Goal: Contribute content: Contribute content

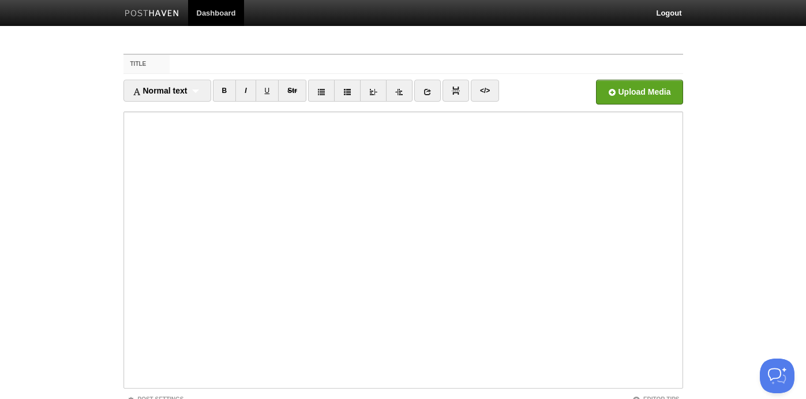
click at [148, 16] on img at bounding box center [152, 14] width 55 height 9
click at [220, 15] on link "Dashboard" at bounding box center [216, 13] width 57 height 26
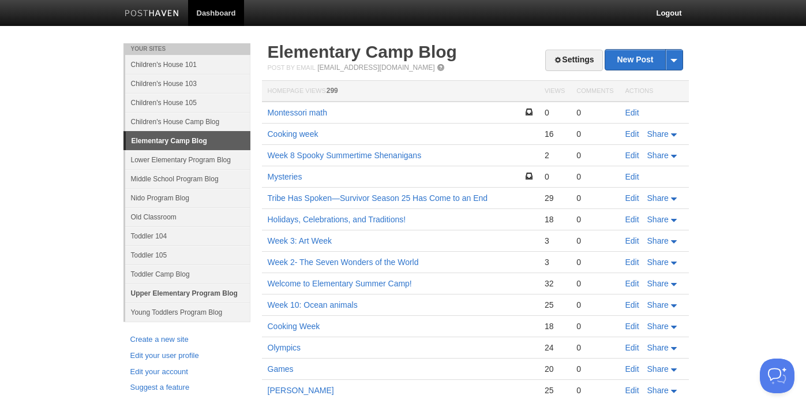
click at [143, 290] on link "Upper Elementary Program Blog" at bounding box center [187, 292] width 125 height 19
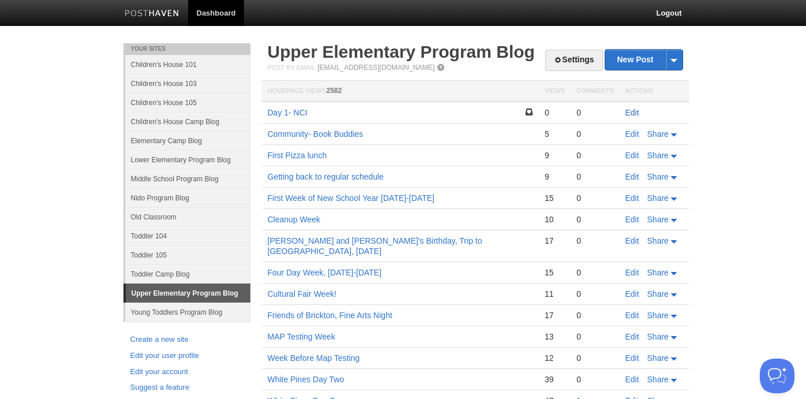
click at [632, 110] on link "Edit" at bounding box center [633, 112] width 14 height 9
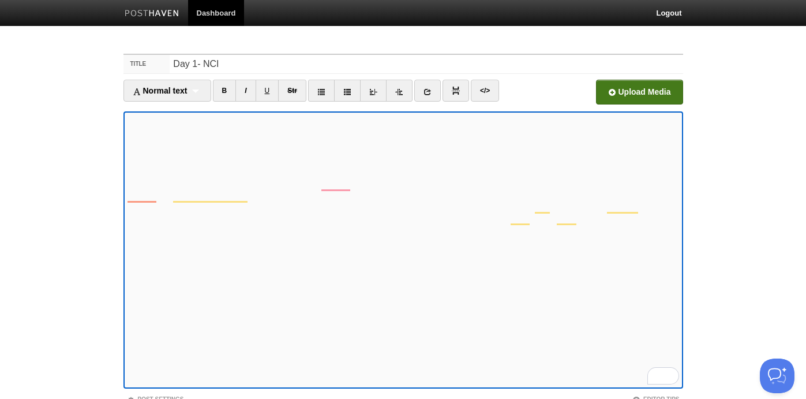
click at [604, 94] on input "file" at bounding box center [291, 95] width 874 height 59
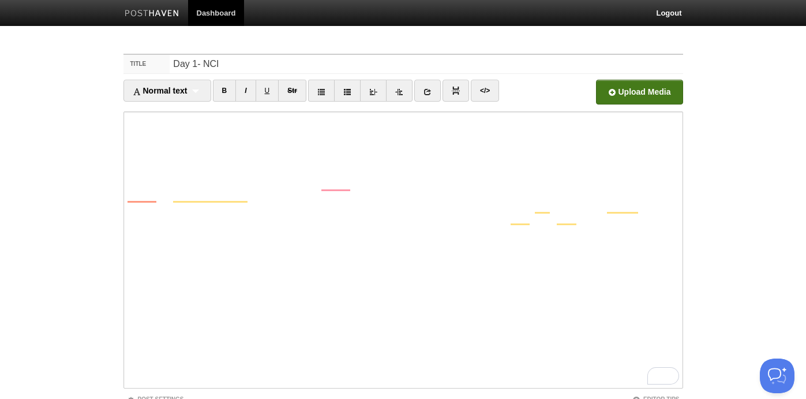
click at [656, 96] on input "file" at bounding box center [291, 95] width 874 height 59
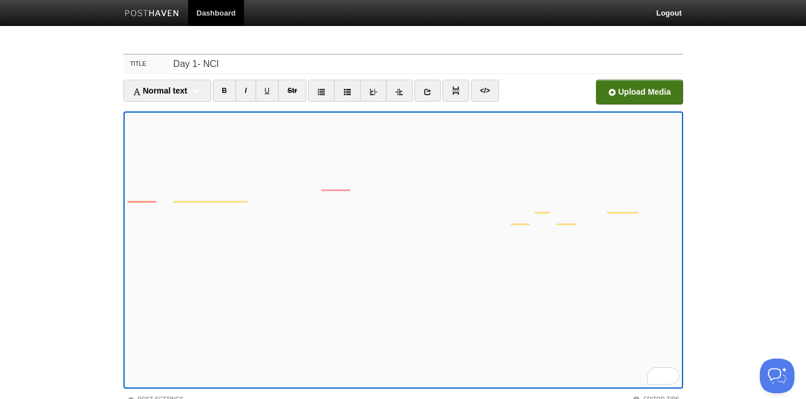
scroll to position [89, 0]
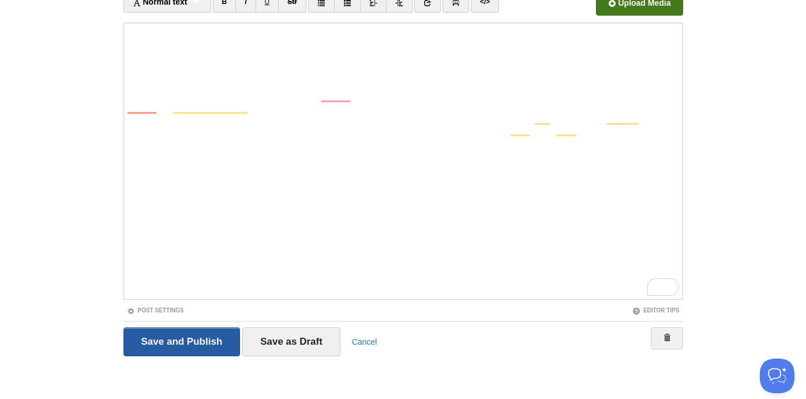
click at [229, 348] on input "Save and Publish" at bounding box center [182, 341] width 117 height 29
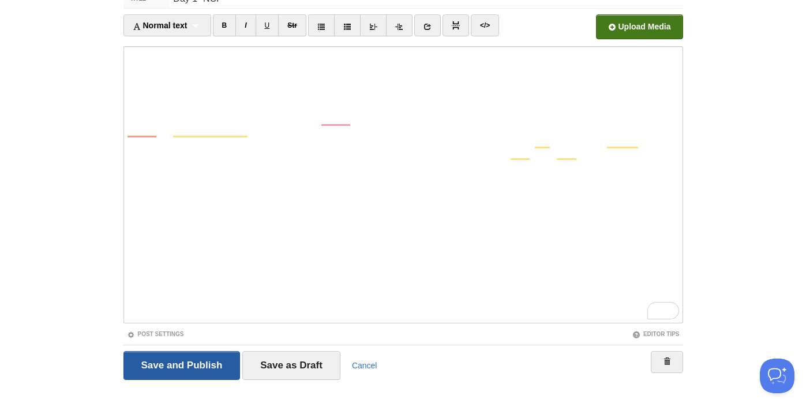
scroll to position [43, 0]
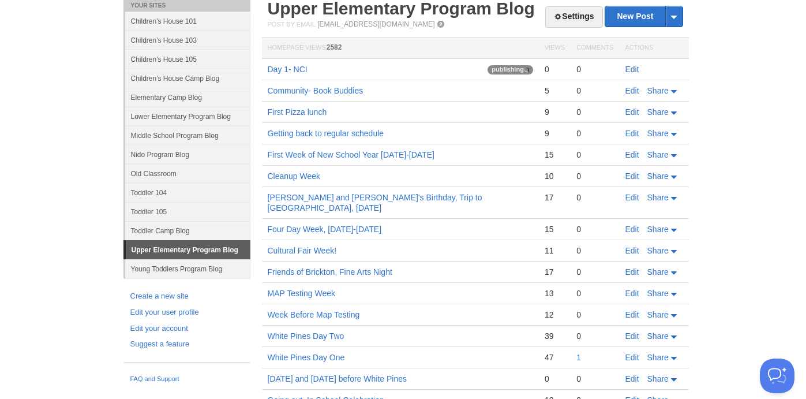
click at [634, 67] on link "Edit" at bounding box center [633, 69] width 14 height 9
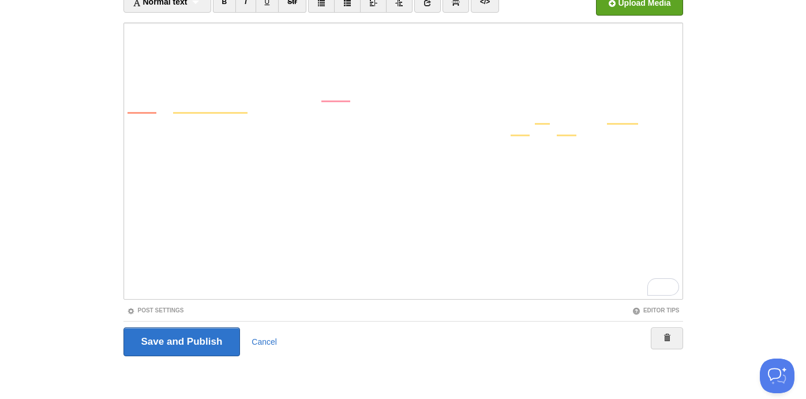
scroll to position [51, 0]
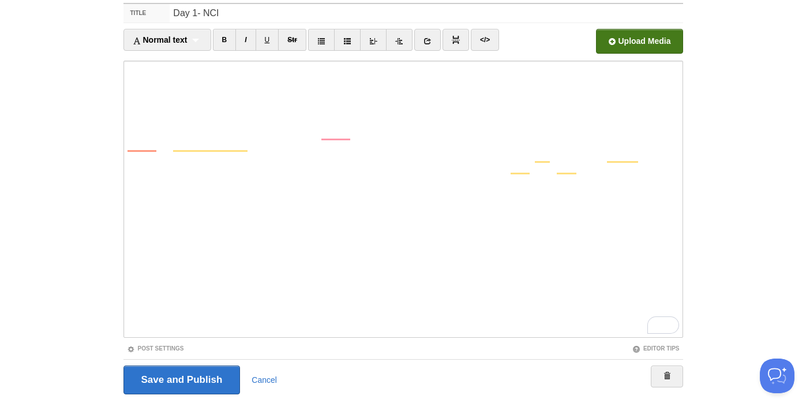
click at [635, 39] on input "file" at bounding box center [291, 44] width 874 height 59
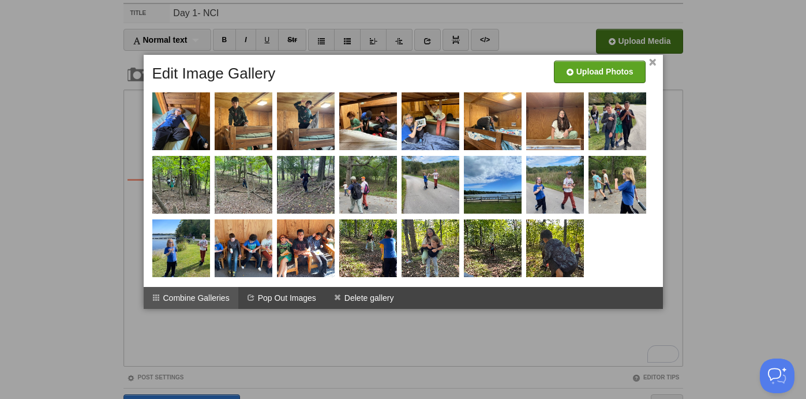
click at [222, 302] on li "Combine Galleries" at bounding box center [191, 298] width 95 height 22
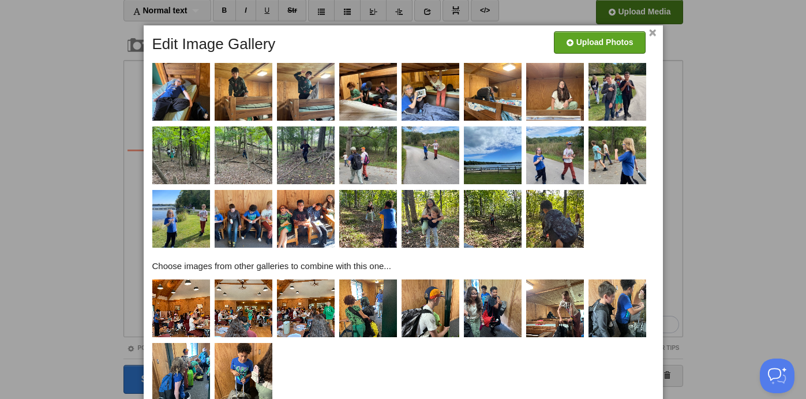
scroll to position [142, 0]
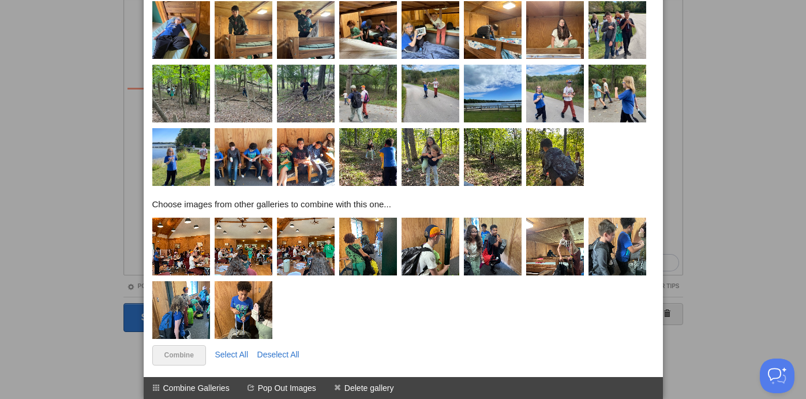
click at [193, 261] on img at bounding box center [181, 247] width 58 height 58
click at [250, 261] on img at bounding box center [244, 247] width 58 height 58
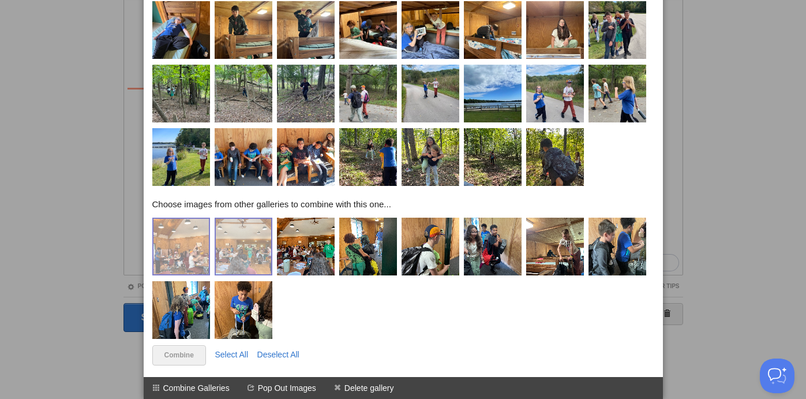
click at [304, 258] on img at bounding box center [306, 247] width 58 height 58
click at [379, 255] on img at bounding box center [368, 247] width 58 height 58
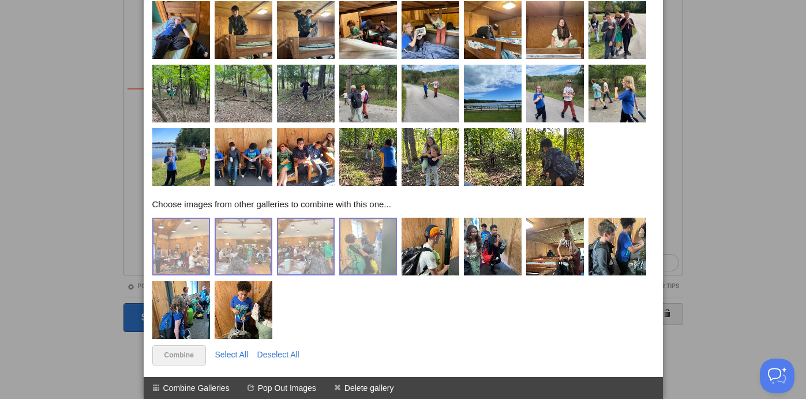
click at [441, 252] on img at bounding box center [431, 247] width 58 height 58
click at [491, 250] on img at bounding box center [493, 247] width 58 height 58
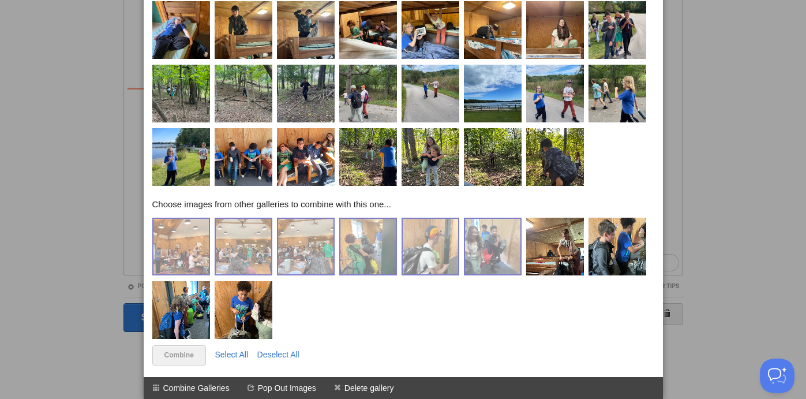
click at [553, 253] on img at bounding box center [555, 247] width 58 height 58
click at [618, 249] on img at bounding box center [618, 247] width 58 height 58
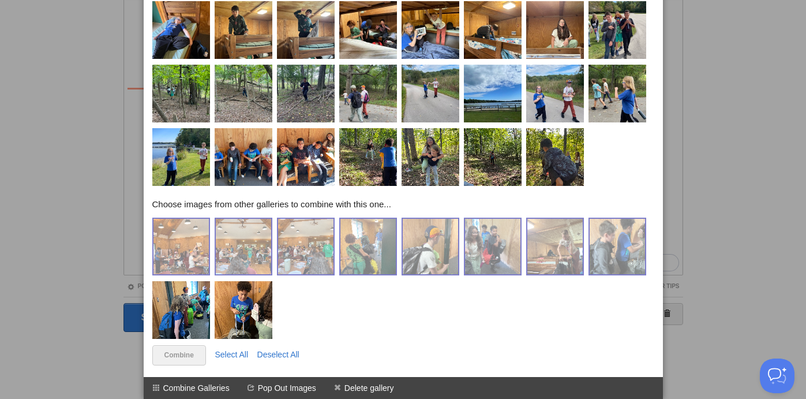
click at [263, 310] on img at bounding box center [244, 310] width 58 height 58
click at [183, 315] on img at bounding box center [181, 310] width 58 height 58
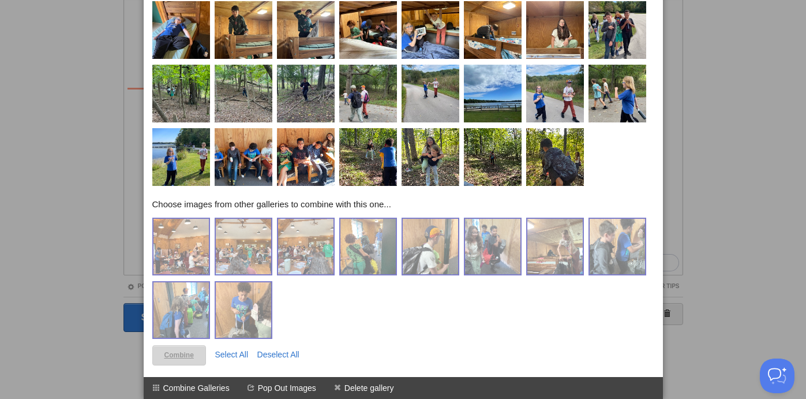
click at [181, 362] on link "Combine" at bounding box center [179, 355] width 54 height 20
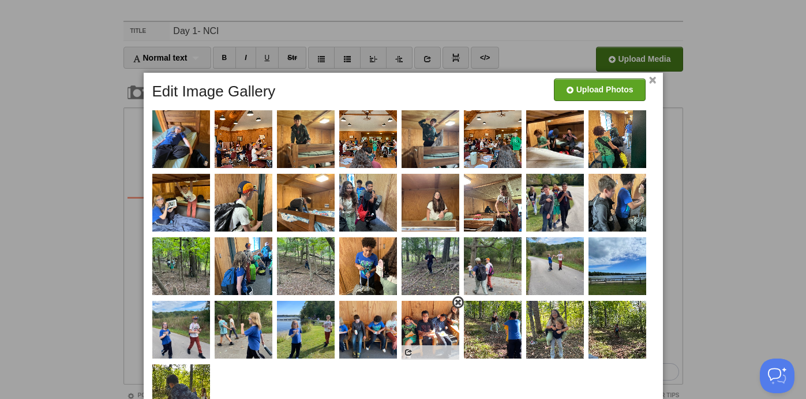
scroll to position [0, 0]
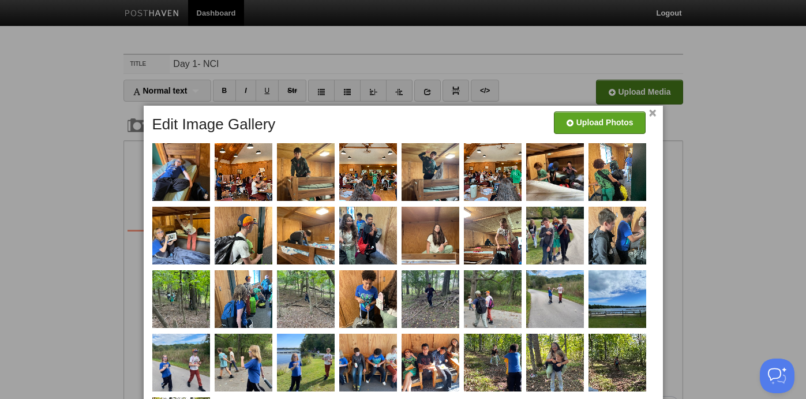
click at [654, 115] on link "×" at bounding box center [653, 113] width 8 height 6
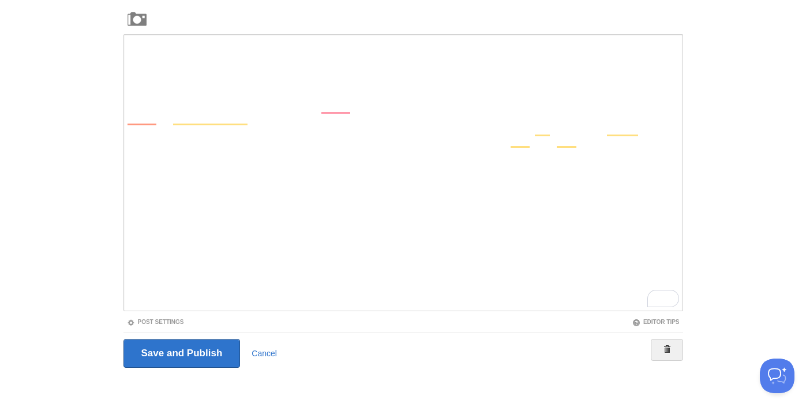
scroll to position [118, 0]
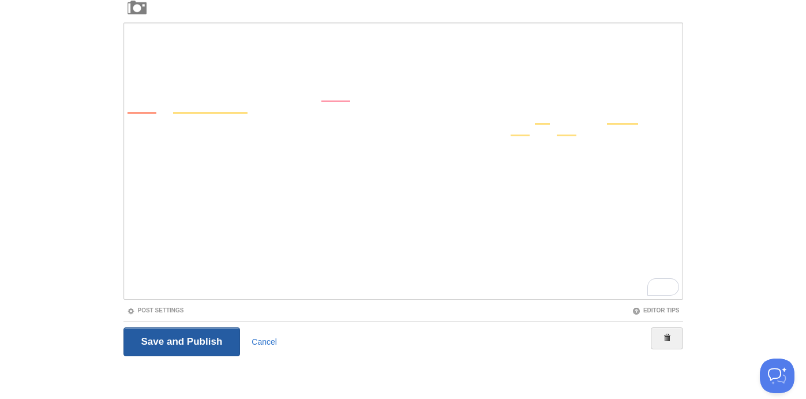
click at [199, 345] on input "Save and Publish" at bounding box center [182, 341] width 117 height 29
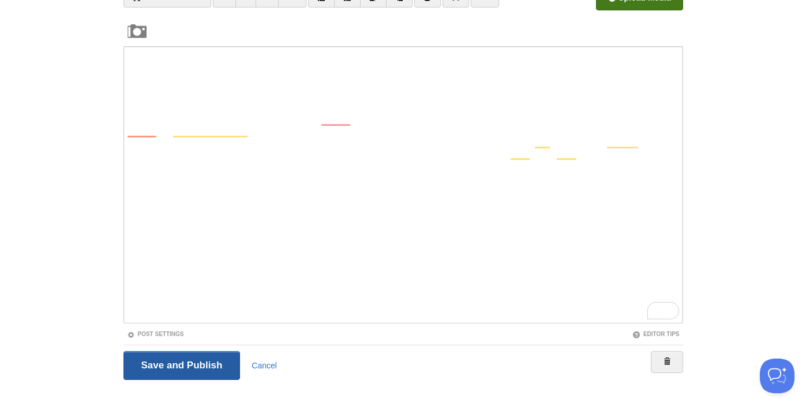
scroll to position [43, 0]
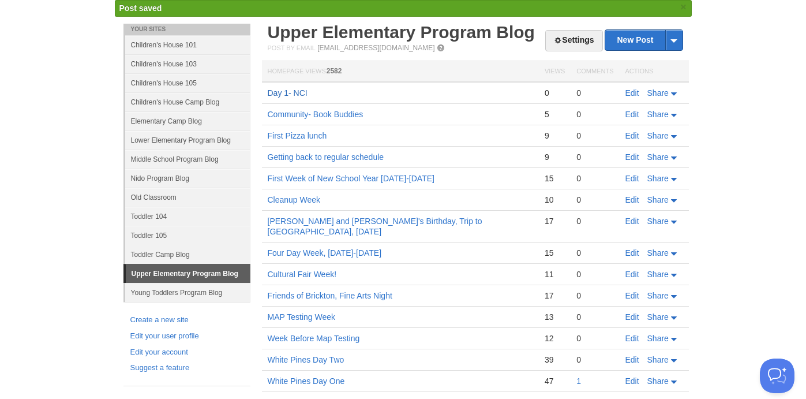
click at [287, 95] on link "Day 1- NCI" at bounding box center [288, 92] width 40 height 9
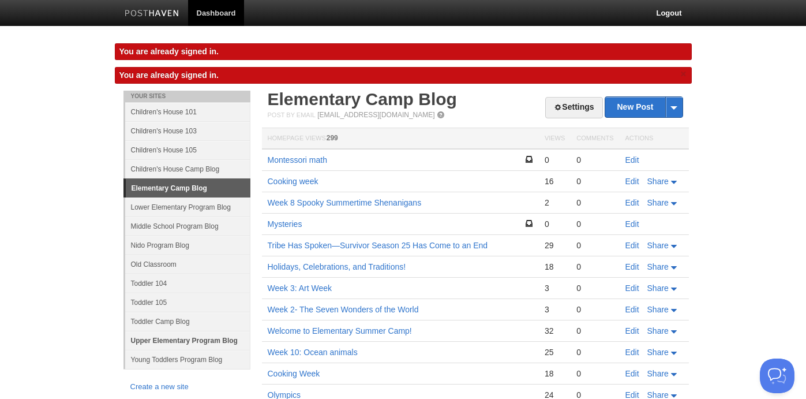
click at [179, 340] on link "Upper Elementary Program Blog" at bounding box center [187, 340] width 125 height 19
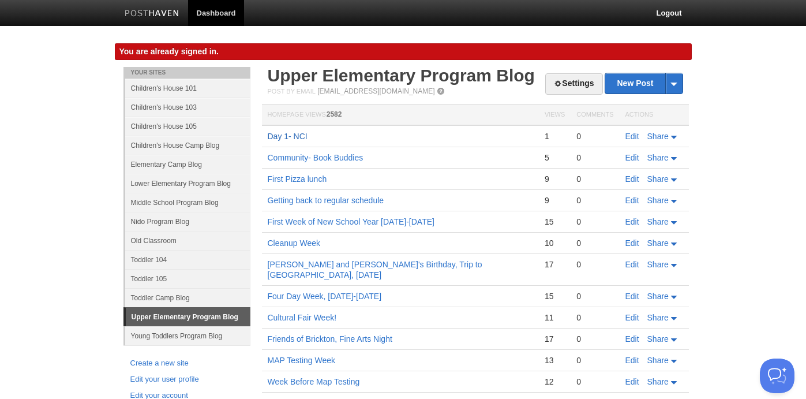
click at [295, 136] on link "Day 1- NCI" at bounding box center [288, 136] width 40 height 9
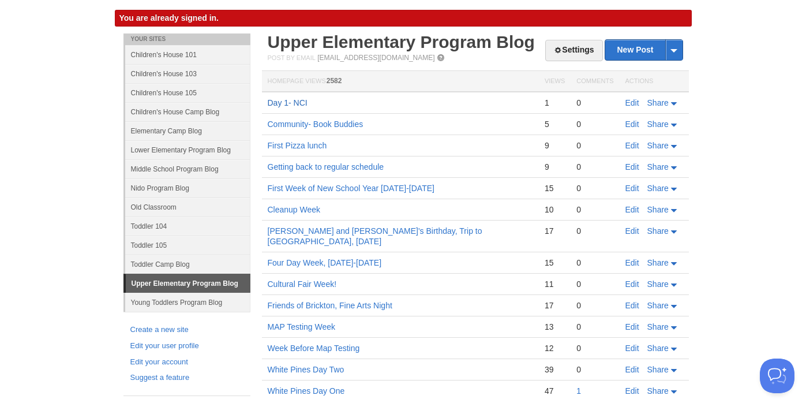
scroll to position [36, 0]
